Goal: Complete application form

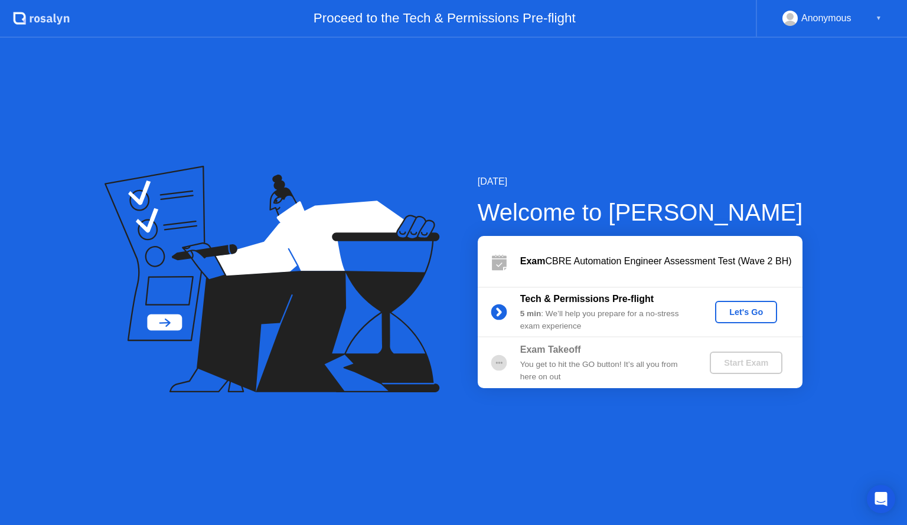
click at [744, 308] on div "Let's Go" at bounding box center [746, 312] width 53 height 9
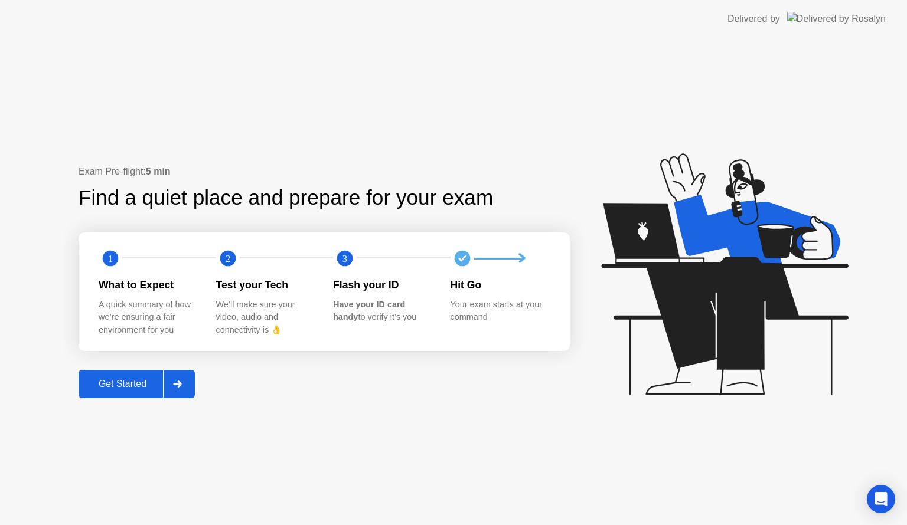
click at [178, 380] on div at bounding box center [177, 384] width 28 height 27
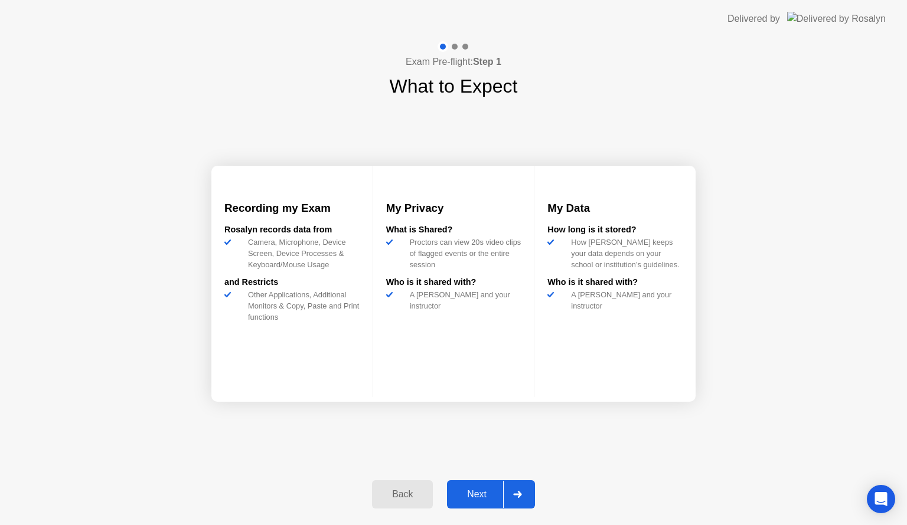
click at [481, 494] on div "Next" at bounding box center [476, 494] width 53 height 11
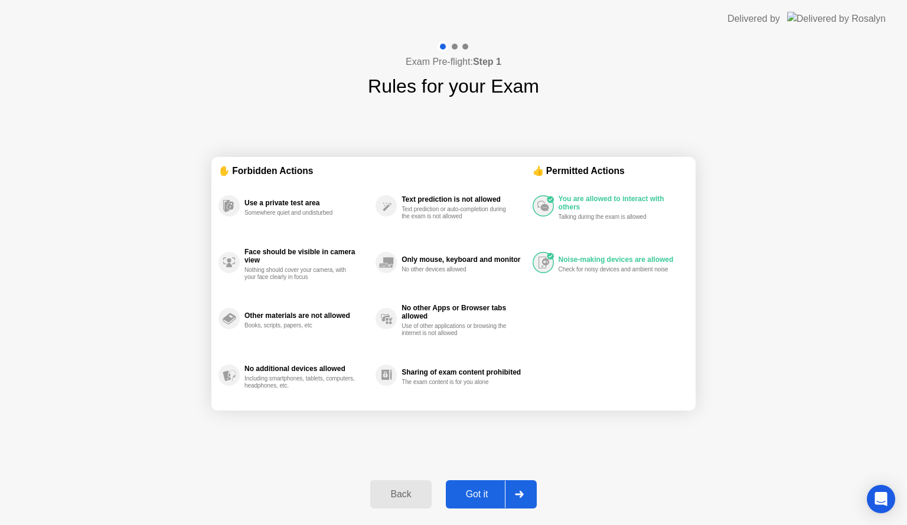
click at [478, 494] on div "Got it" at bounding box center [476, 494] width 55 height 11
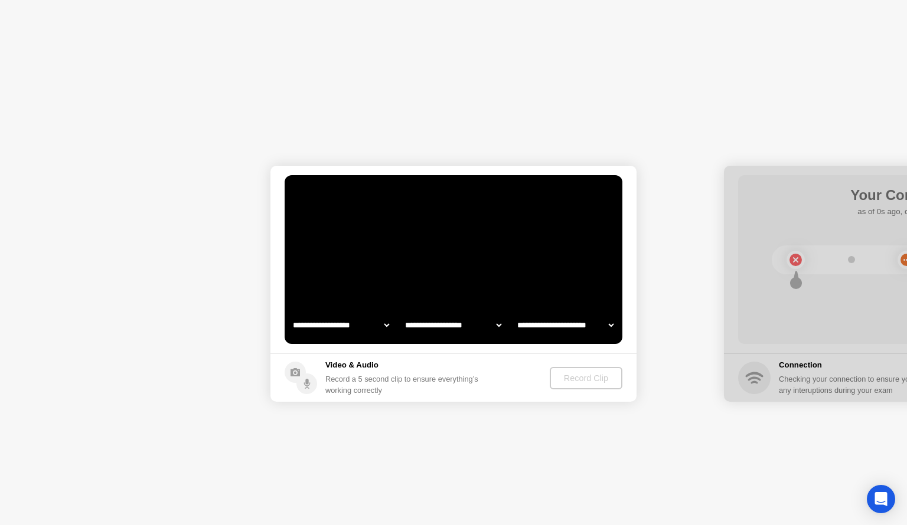
select select "**********"
select select "*******"
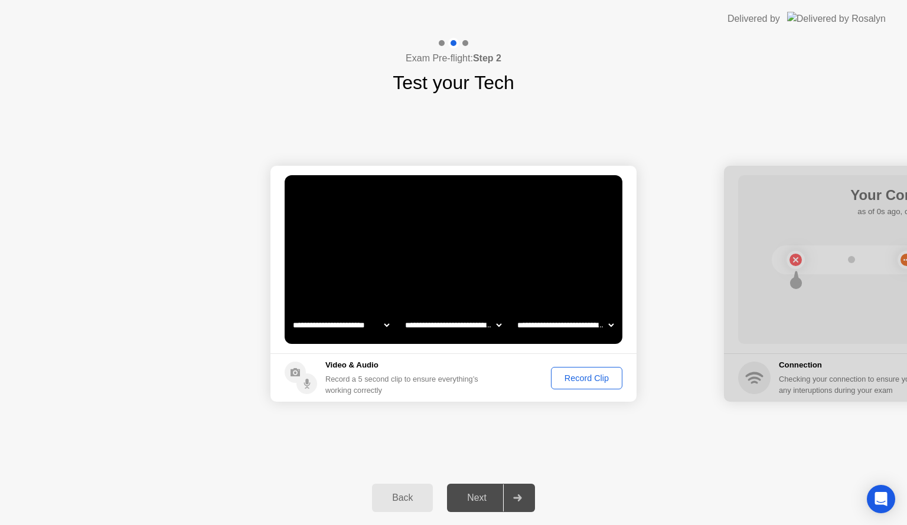
click at [588, 375] on div "Record Clip" at bounding box center [586, 378] width 63 height 9
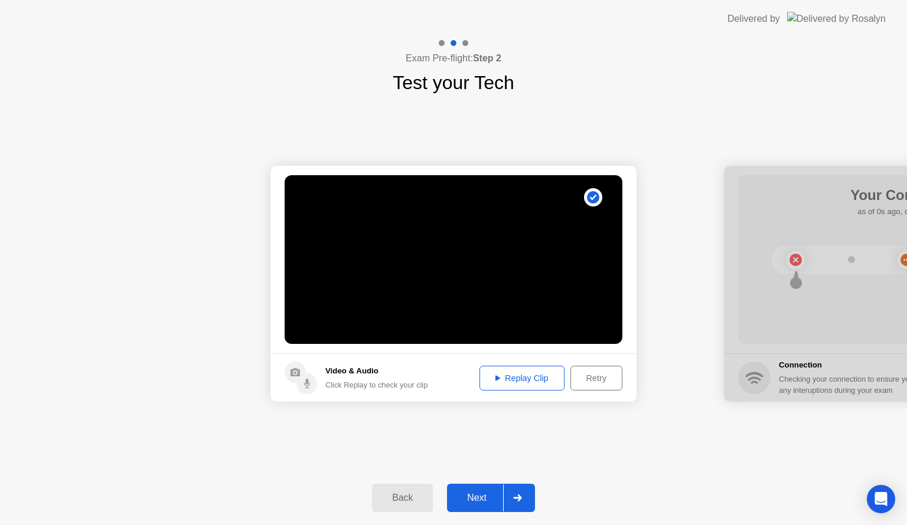
click at [543, 375] on div "Replay Clip" at bounding box center [522, 378] width 77 height 9
click at [478, 501] on div "Next" at bounding box center [476, 498] width 53 height 11
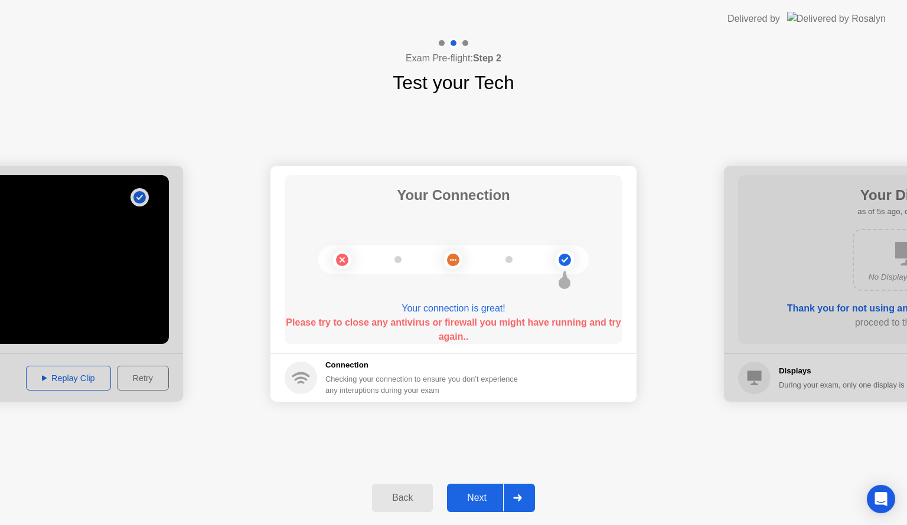
click at [465, 489] on button "Next" at bounding box center [491, 498] width 88 height 28
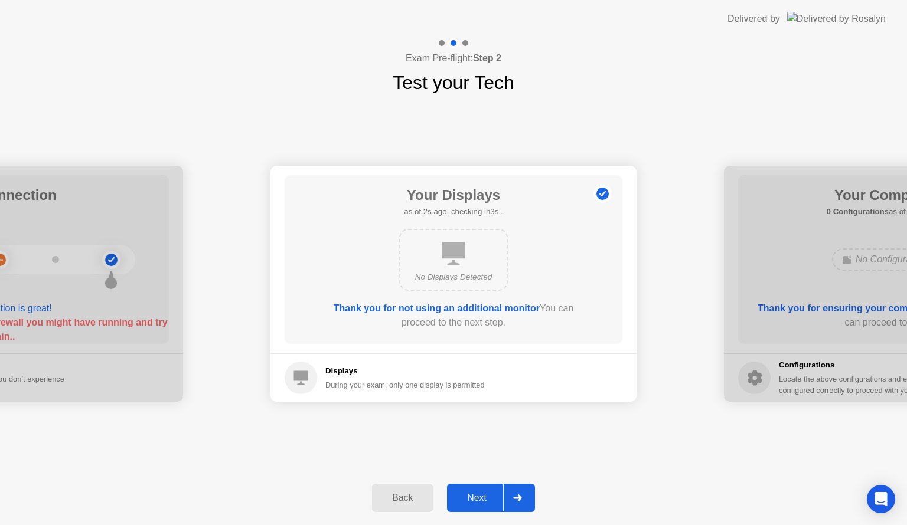
click at [468, 495] on div "Next" at bounding box center [476, 498] width 53 height 11
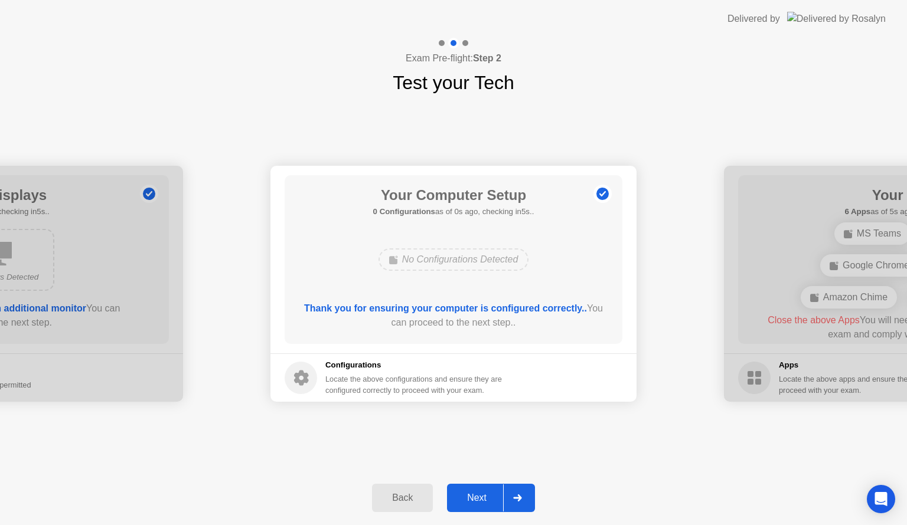
click at [484, 491] on button "Next" at bounding box center [491, 498] width 88 height 28
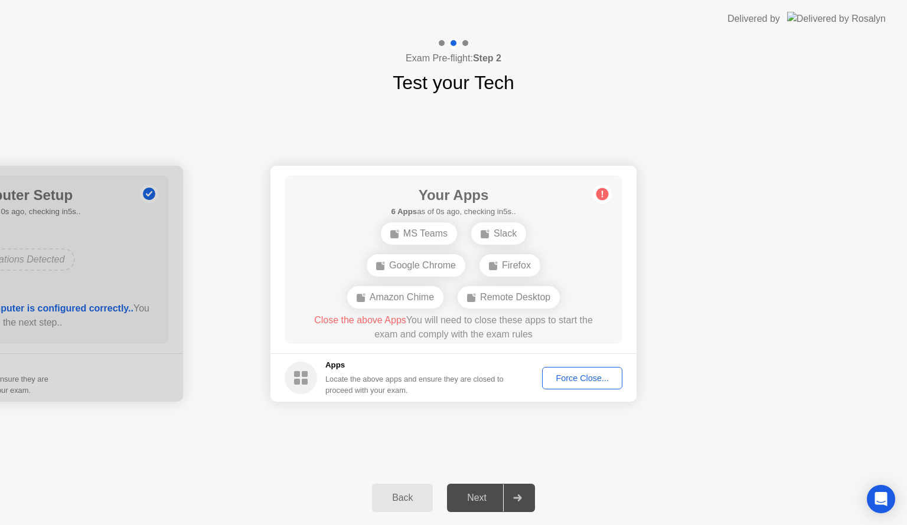
click at [414, 504] on div "Back" at bounding box center [402, 498] width 54 height 11
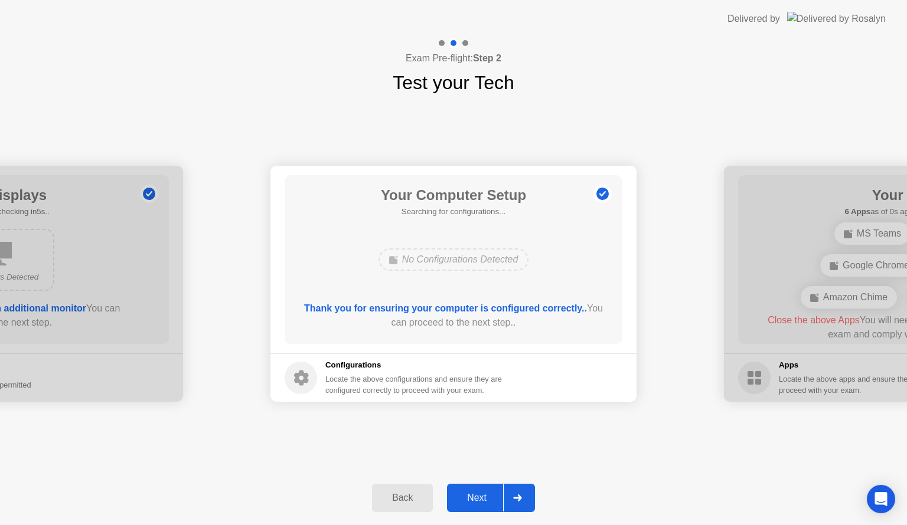
click at [487, 508] on button "Next" at bounding box center [491, 498] width 88 height 28
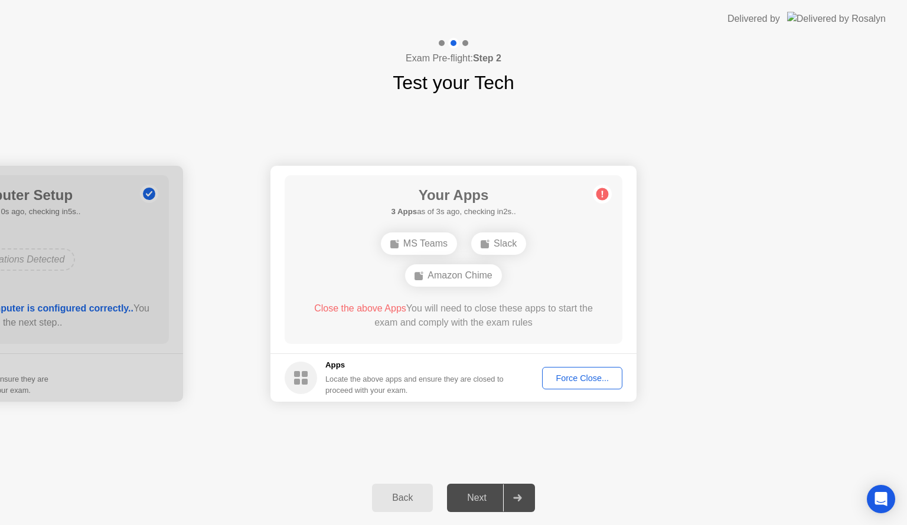
click at [573, 380] on div "Force Close..." at bounding box center [582, 378] width 72 height 9
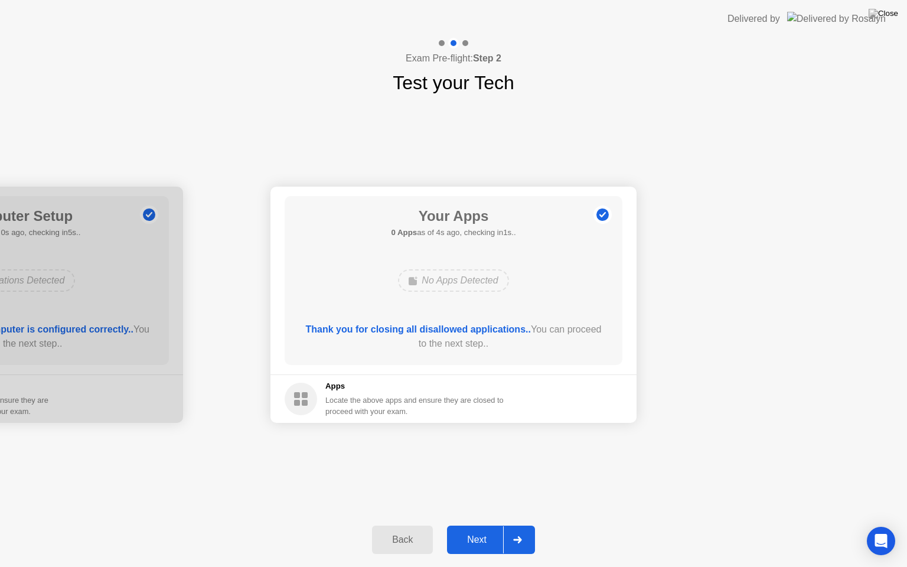
click at [486, 525] on div "Next" at bounding box center [476, 539] width 53 height 11
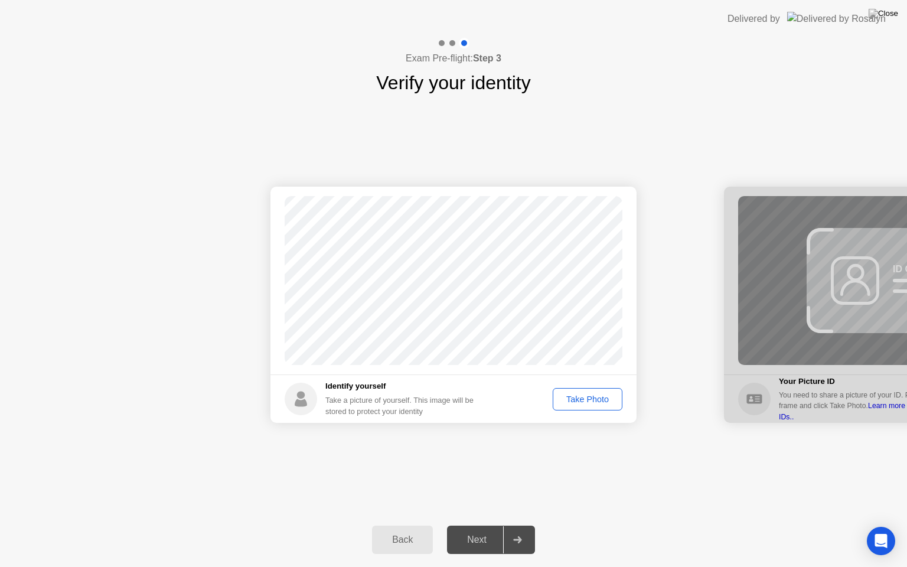
click at [584, 407] on button "Take Photo" at bounding box center [588, 399] width 70 height 22
click at [488, 525] on button "Next" at bounding box center [491, 539] width 88 height 28
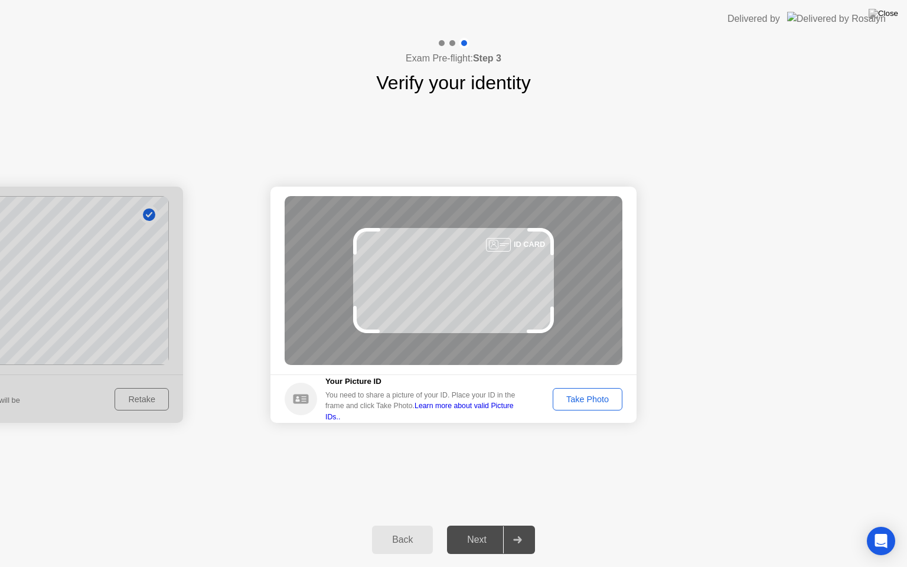
click at [592, 399] on div "Take Photo" at bounding box center [587, 398] width 61 height 9
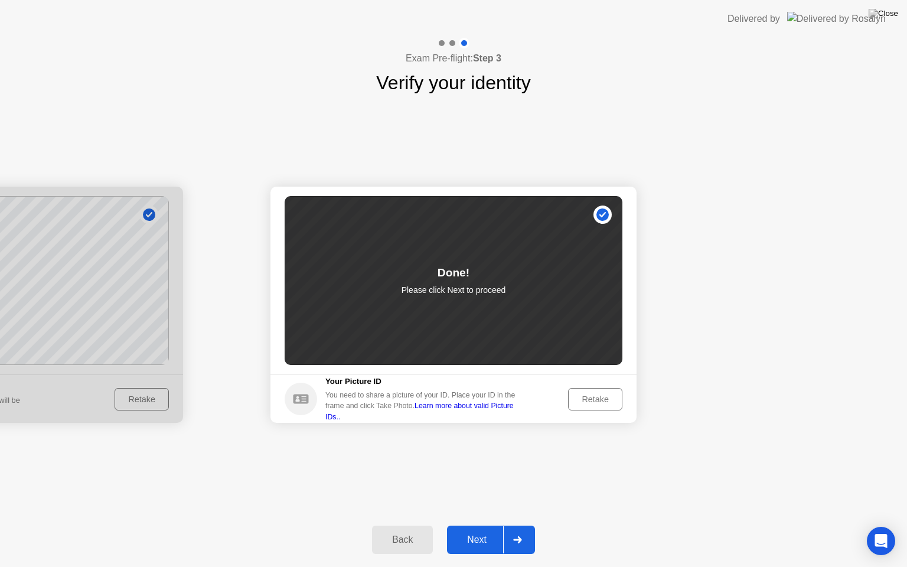
click at [489, 525] on div "Next" at bounding box center [476, 539] width 53 height 11
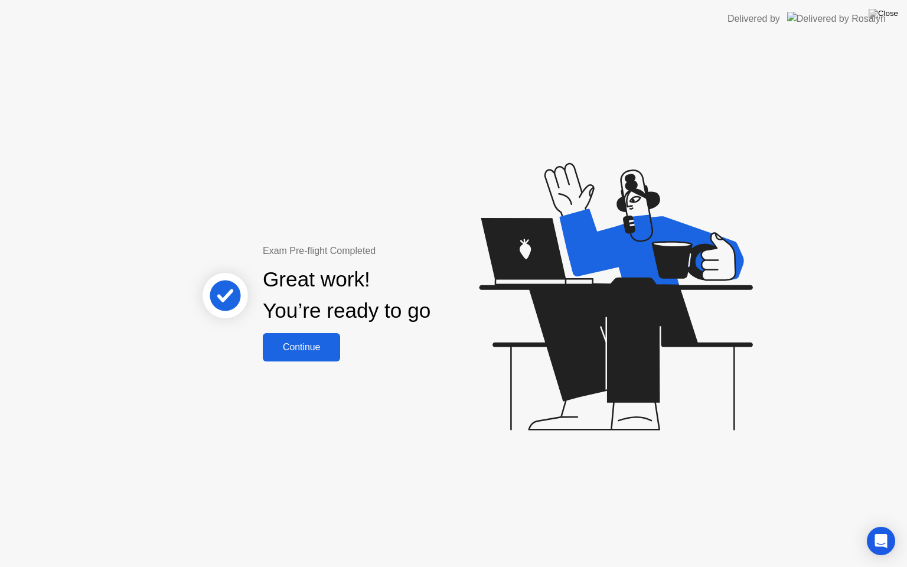
click at [320, 344] on div "Continue" at bounding box center [301, 347] width 70 height 11
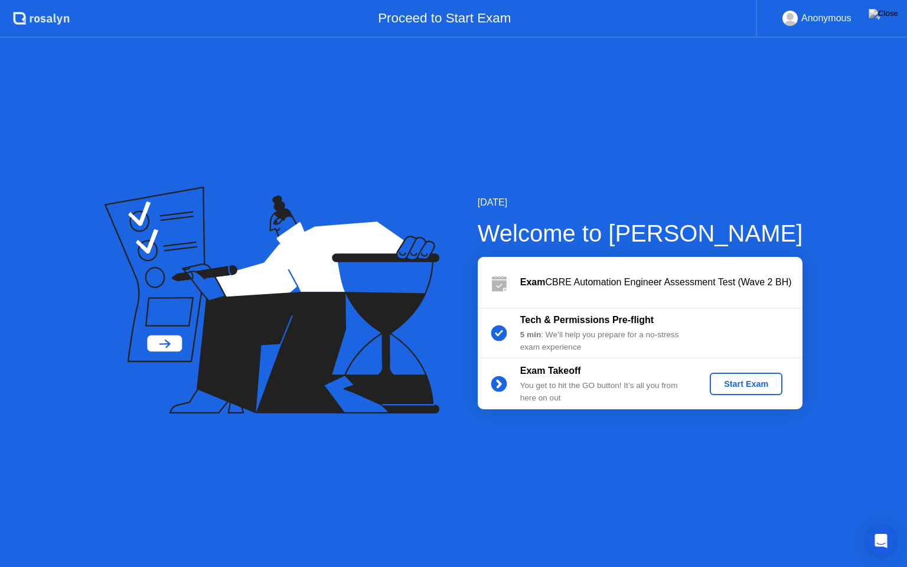
click at [765, 388] on div "Start Exam" at bounding box center [745, 383] width 63 height 9
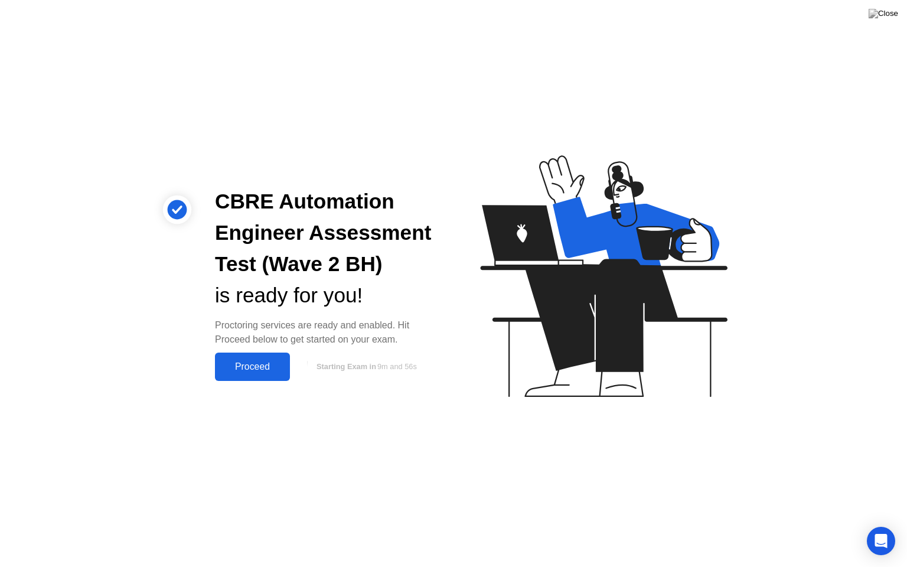
click at [263, 373] on button "Proceed" at bounding box center [252, 366] width 75 height 28
